Goal: Check status: Check status

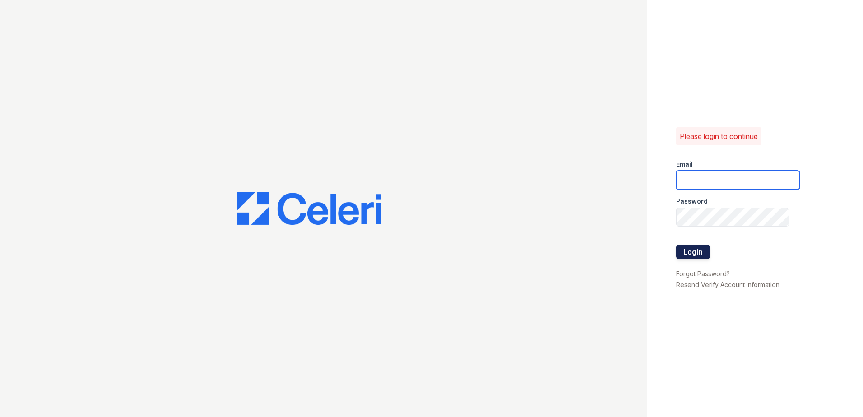
type input "arrivewestend@trinity-pm.com"
click at [700, 255] on button "Login" at bounding box center [693, 252] width 34 height 14
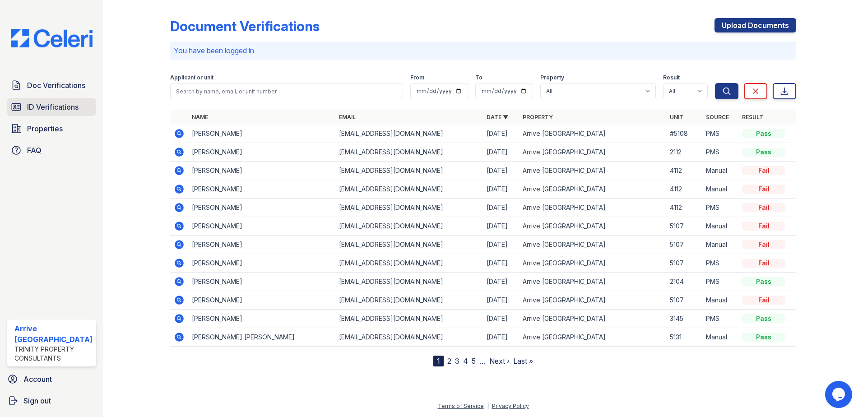
click at [56, 105] on span "ID Verifications" at bounding box center [52, 107] width 51 height 11
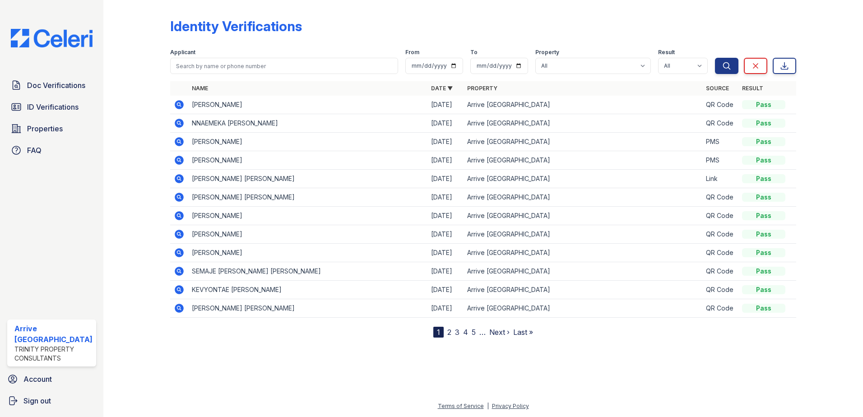
click at [222, 74] on form "Applicant From To Property All Arrive West End Result All Pass Fail Caution Res…" at bounding box center [483, 60] width 627 height 36
click at [222, 67] on input "search" at bounding box center [284, 66] width 228 height 16
type input "3145"
click at [715, 58] on button "Search" at bounding box center [726, 66] width 23 height 16
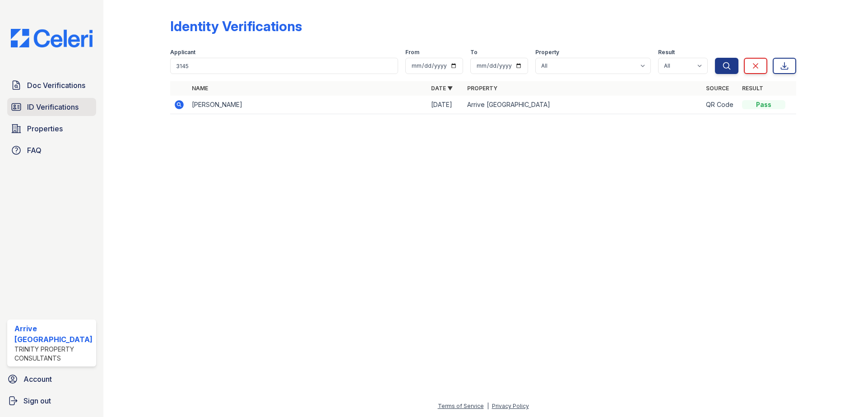
click at [37, 112] on link "ID Verifications" at bounding box center [51, 107] width 89 height 18
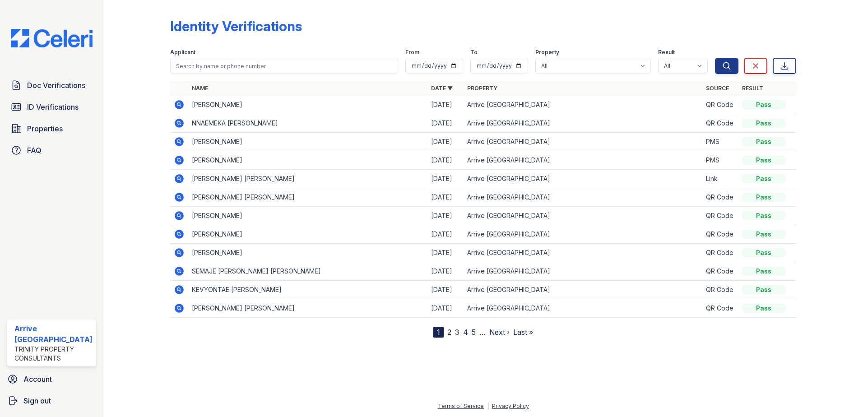
click at [450, 331] on link "2" at bounding box center [449, 332] width 4 height 9
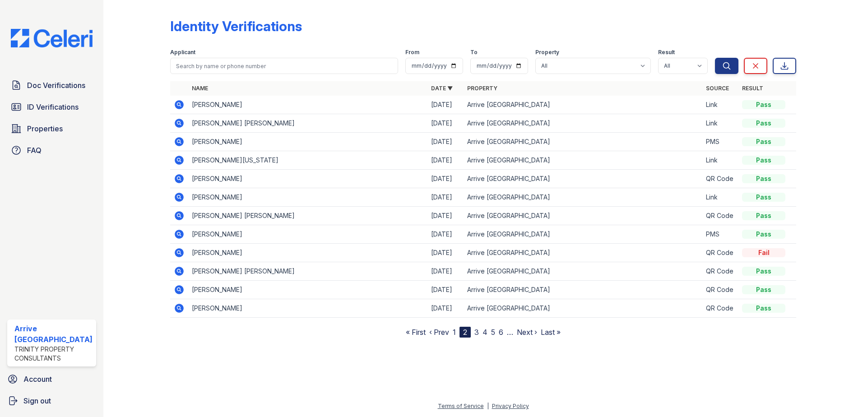
click at [478, 334] on link "3" at bounding box center [476, 332] width 5 height 9
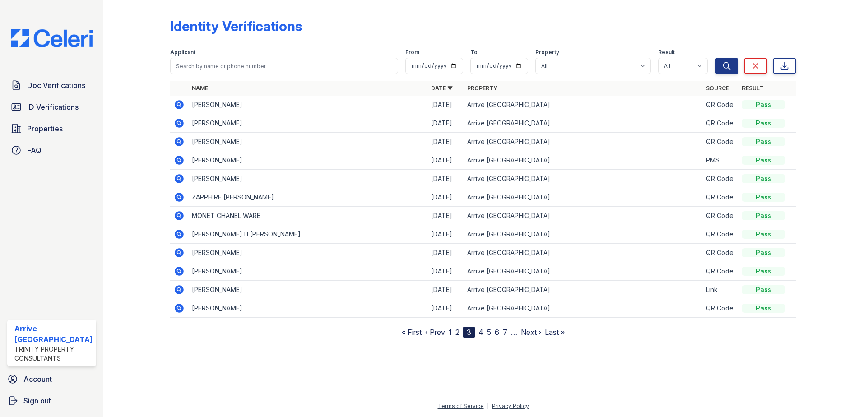
click at [177, 162] on icon at bounding box center [179, 160] width 9 height 9
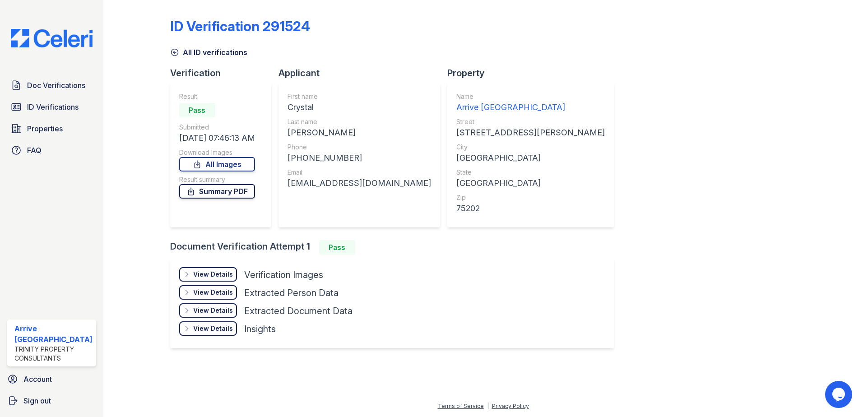
click at [198, 188] on link "Summary PDF" at bounding box center [217, 191] width 76 height 14
